Goal: Understand process/instructions: Learn about a topic

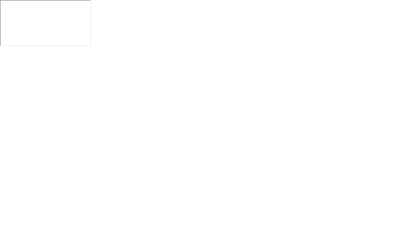
click button "Exam Rules"
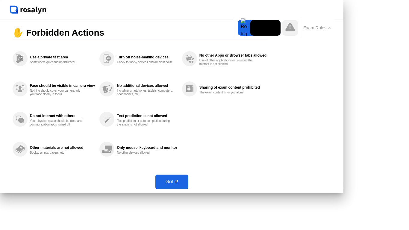
click at [324, 26] on button "Exam Rules" at bounding box center [318, 27] width 32 height 5
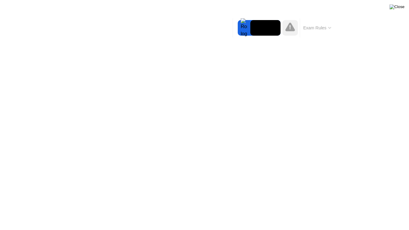
click at [401, 8] on img at bounding box center [397, 6] width 15 height 5
click at [265, 29] on video at bounding box center [266, 28] width 30 height 16
click at [400, 6] on img at bounding box center [397, 6] width 15 height 5
